Goal: Task Accomplishment & Management: Use online tool/utility

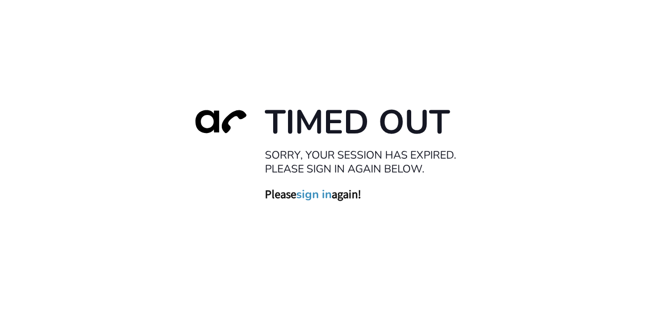
click at [343, 208] on div "Timed Out Sorry, your session has expired. Please sign in again below. Please s…" at bounding box center [326, 154] width 653 height 309
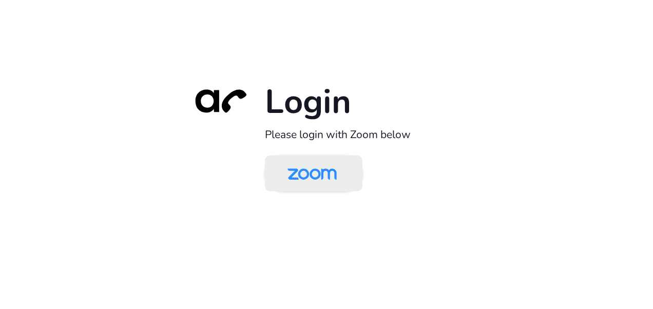
click at [317, 162] on img at bounding box center [312, 174] width 71 height 33
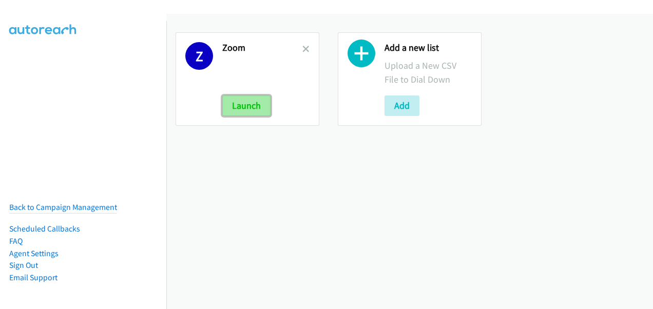
click at [244, 102] on button "Launch" at bounding box center [246, 106] width 48 height 21
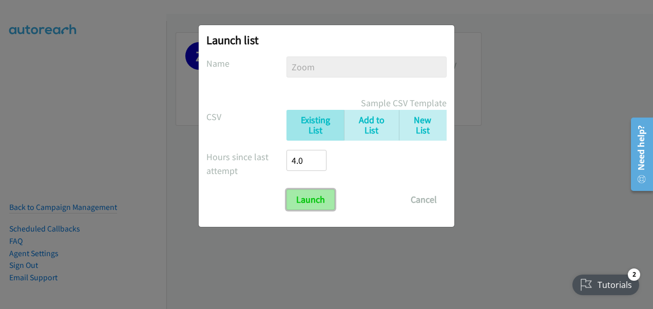
click at [324, 203] on input "Launch" at bounding box center [311, 200] width 48 height 21
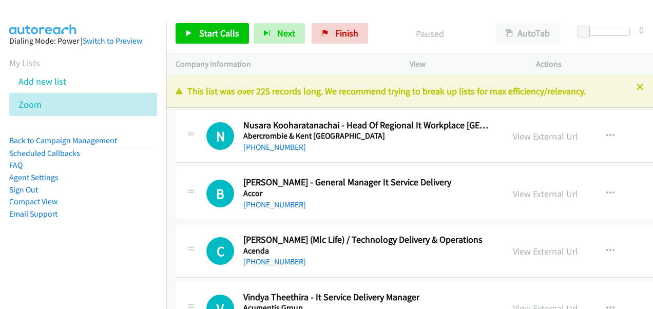
click at [637, 90] on icon at bounding box center [640, 87] width 7 height 7
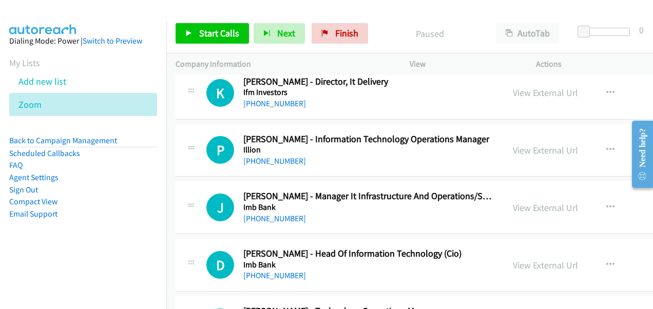
scroll to position [9453, 0]
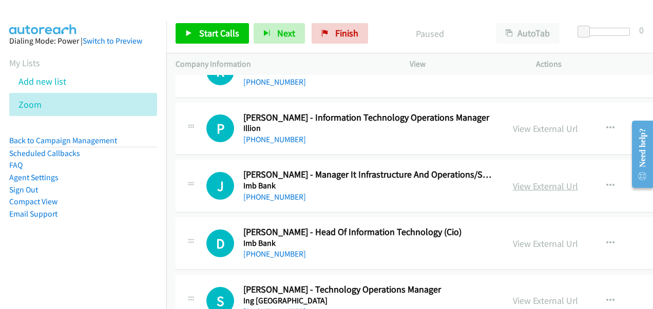
click at [513, 180] on link "View External Url" at bounding box center [545, 186] width 65 height 12
click at [513, 238] on link "View External Url" at bounding box center [545, 244] width 65 height 12
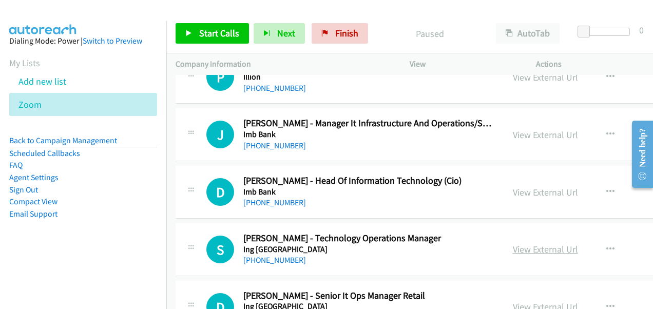
click at [525, 244] on link "View External Url" at bounding box center [545, 250] width 65 height 12
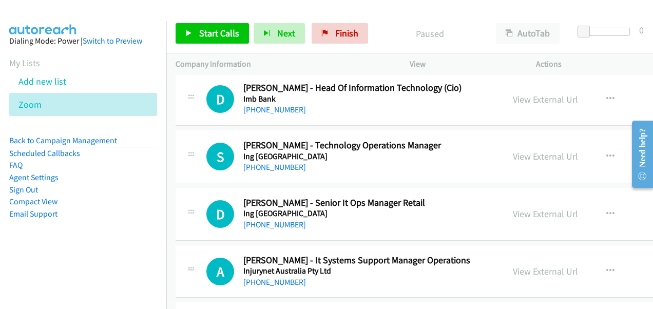
scroll to position [9607, 0]
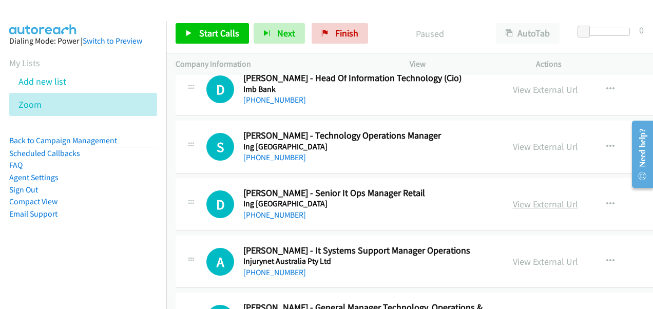
click at [514, 198] on link "View External Url" at bounding box center [545, 204] width 65 height 12
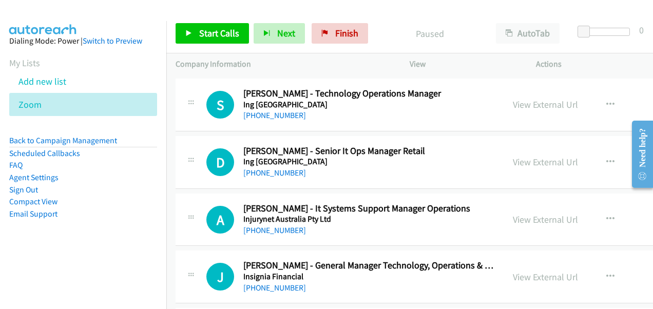
scroll to position [9658, 0]
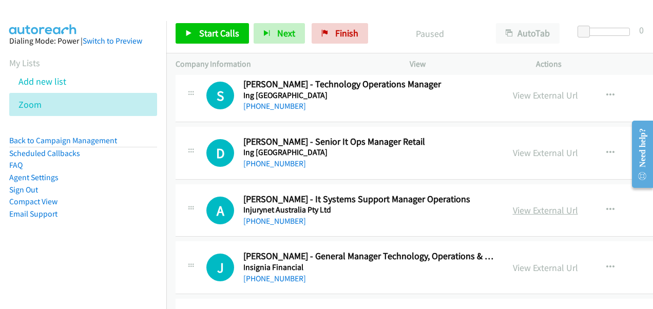
click at [514, 204] on link "View External Url" at bounding box center [545, 210] width 65 height 12
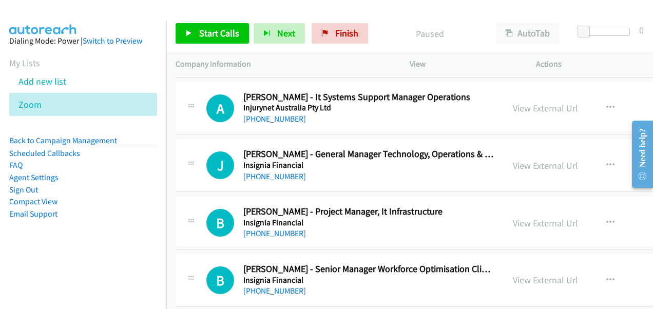
scroll to position [9761, 0]
drag, startPoint x: 518, startPoint y: 138, endPoint x: 511, endPoint y: 135, distance: 7.6
click at [518, 159] on link "View External Url" at bounding box center [545, 165] width 65 height 12
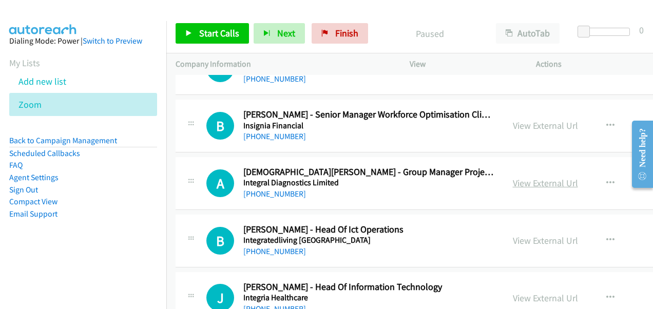
click at [513, 177] on link "View External Url" at bounding box center [545, 183] width 65 height 12
drag, startPoint x: 513, startPoint y: 213, endPoint x: 431, endPoint y: 188, distance: 85.8
click at [513, 235] on link "View External Url" at bounding box center [545, 241] width 65 height 12
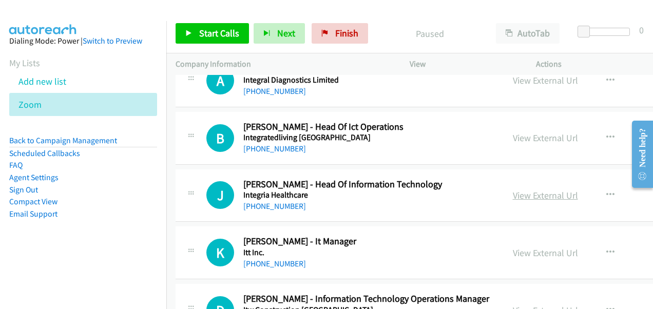
click at [537, 190] on link "View External Url" at bounding box center [545, 196] width 65 height 12
click at [537, 247] on link "View External Url" at bounding box center [545, 253] width 65 height 12
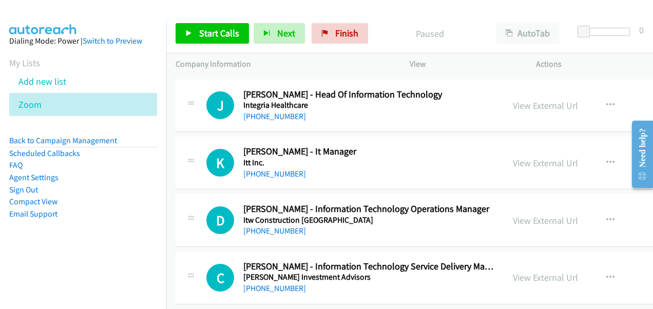
scroll to position [10172, 0]
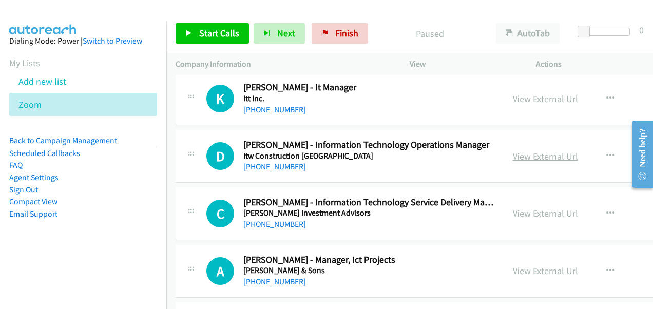
click at [531, 151] on link "View External Url" at bounding box center [545, 157] width 65 height 12
click at [522, 208] on link "View External Url" at bounding box center [545, 214] width 65 height 12
click at [514, 265] on link "View External Url" at bounding box center [545, 271] width 65 height 12
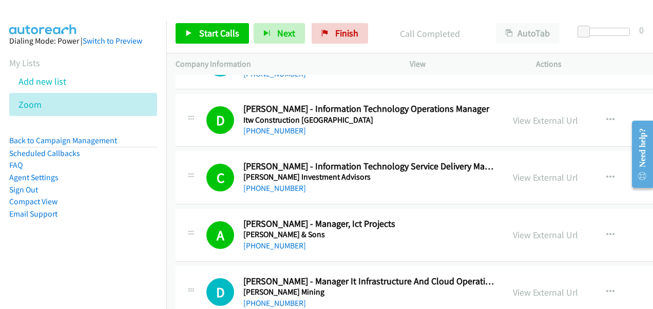
scroll to position [10224, 0]
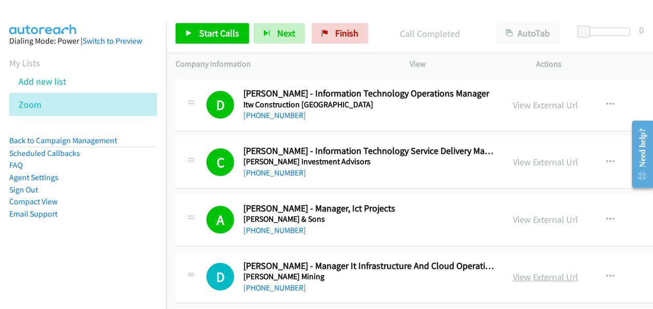
click at [516, 271] on link "View External Url" at bounding box center [545, 277] width 65 height 12
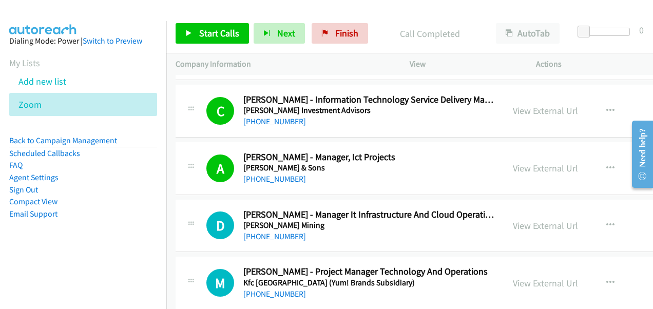
scroll to position [10378, 0]
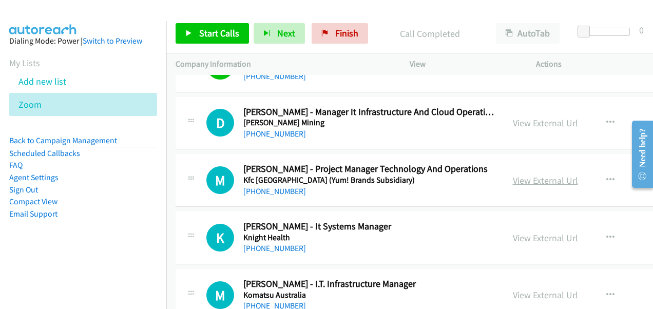
click at [522, 175] on link "View External Url" at bounding box center [545, 181] width 65 height 12
click at [525, 232] on link "View External Url" at bounding box center [545, 238] width 65 height 12
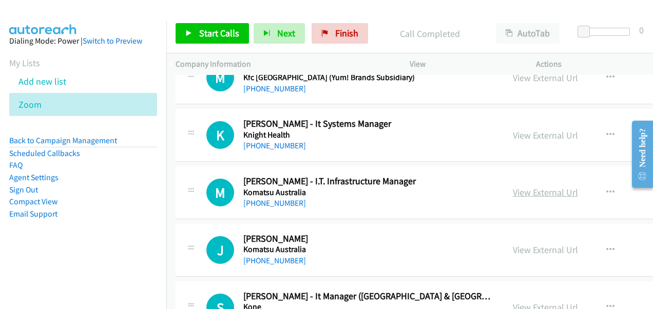
click at [521, 186] on link "View External Url" at bounding box center [545, 192] width 65 height 12
click at [513, 244] on link "View External Url" at bounding box center [545, 250] width 65 height 12
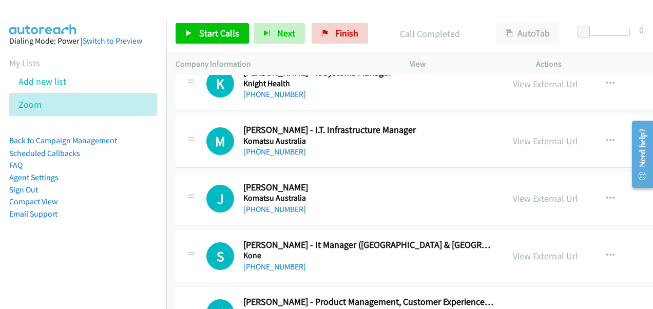
click at [522, 250] on link "View External Url" at bounding box center [545, 256] width 65 height 12
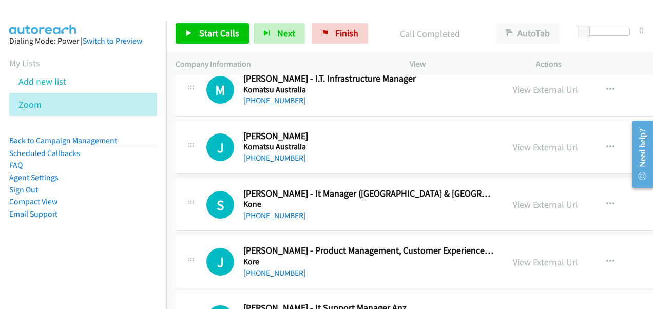
scroll to position [10686, 0]
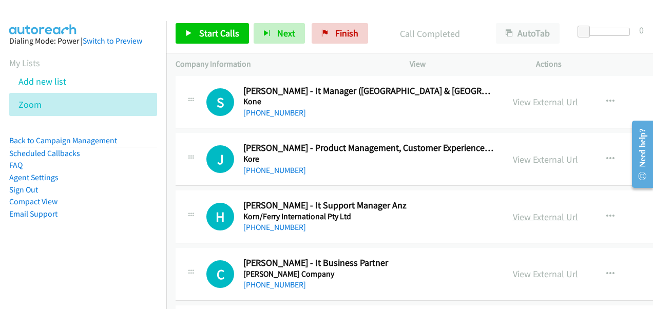
click at [527, 211] on link "View External Url" at bounding box center [545, 217] width 65 height 12
drag, startPoint x: 518, startPoint y: 241, endPoint x: 513, endPoint y: 179, distance: 62.9
click at [518, 268] on link "View External Url" at bounding box center [545, 274] width 65 height 12
